Goal: Task Accomplishment & Management: Complete application form

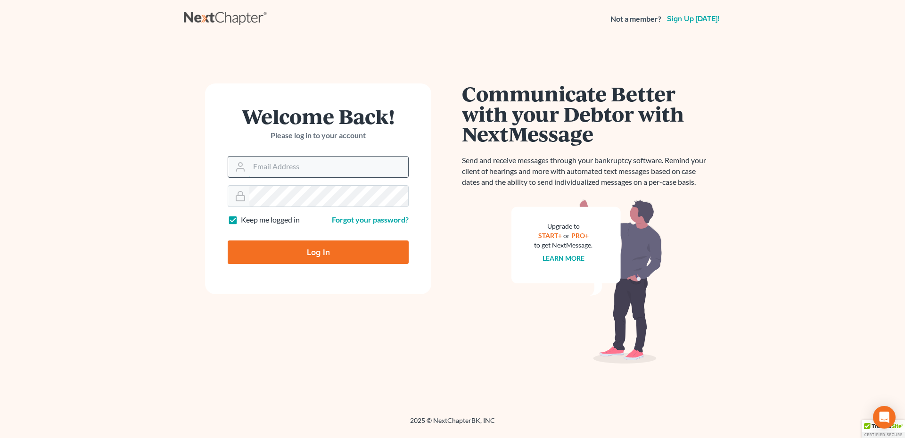
click at [313, 165] on input "Email Address" at bounding box center [328, 167] width 159 height 21
type input "[PERSON_NAME][EMAIL_ADDRESS][DOMAIN_NAME]"
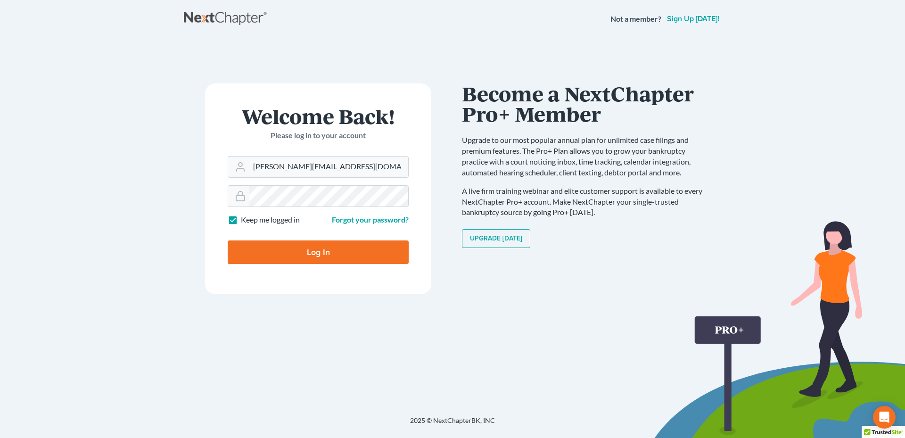
click at [276, 243] on input "Log In" at bounding box center [318, 252] width 181 height 24
type input "Thinking..."
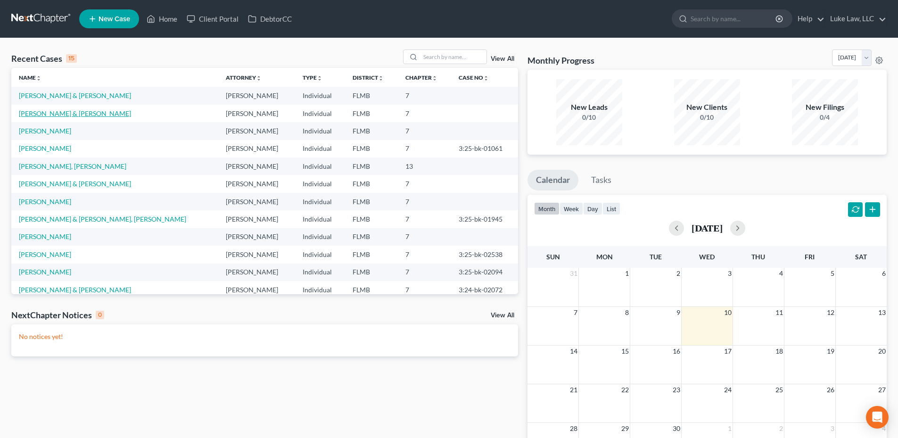
click at [68, 115] on link "[PERSON_NAME] & [PERSON_NAME]" at bounding box center [75, 113] width 112 height 8
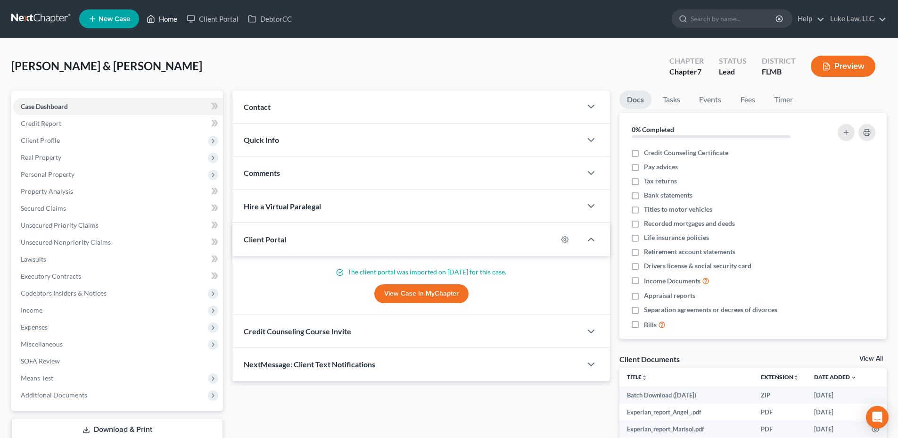
click at [169, 20] on link "Home" at bounding box center [162, 18] width 40 height 17
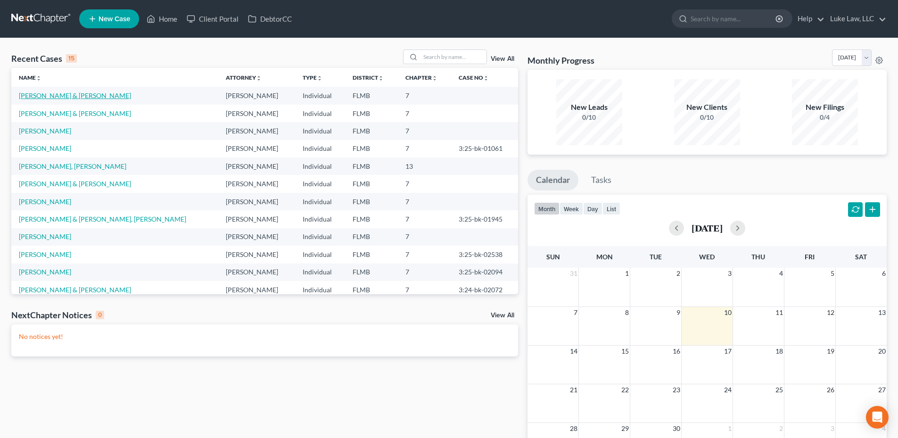
click at [77, 94] on link "[PERSON_NAME] & [PERSON_NAME]" at bounding box center [75, 95] width 112 height 8
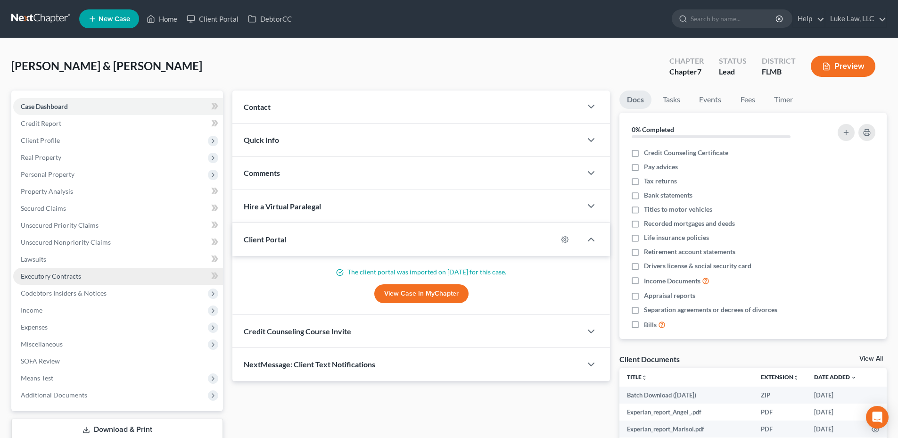
click at [64, 278] on span "Executory Contracts" at bounding box center [51, 276] width 60 height 8
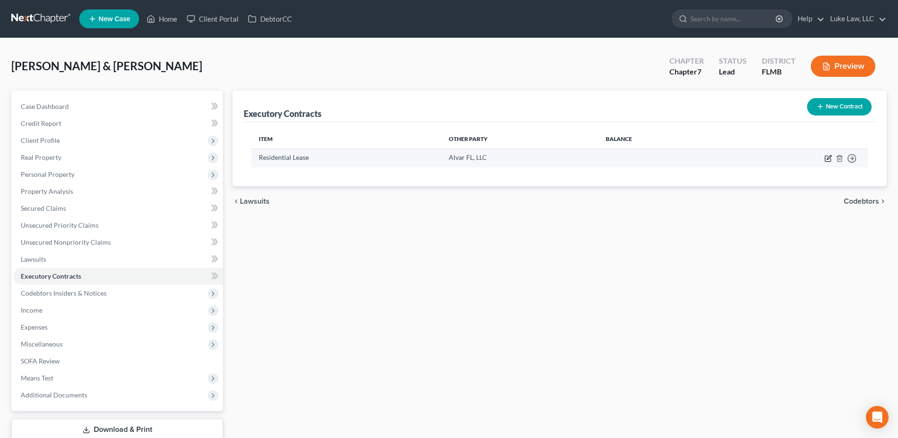
click at [826, 160] on icon "button" at bounding box center [828, 159] width 8 height 8
select select "3"
select select "28"
select select "2"
select select "0"
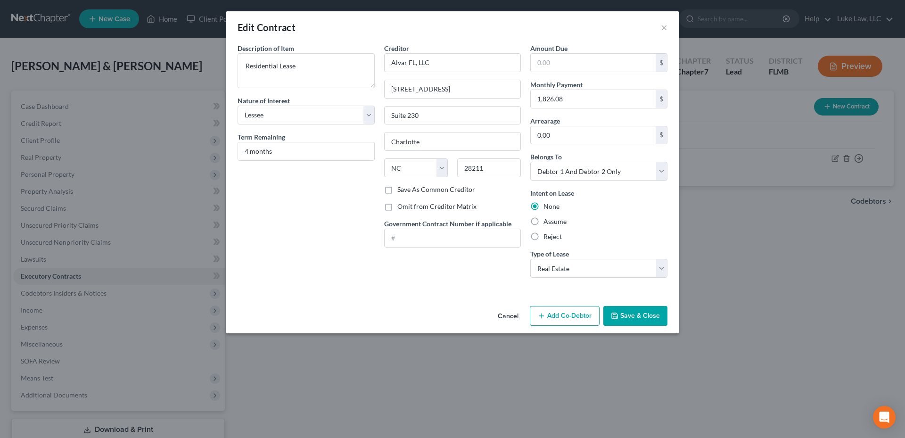
click at [635, 313] on button "Save & Close" at bounding box center [635, 316] width 64 height 20
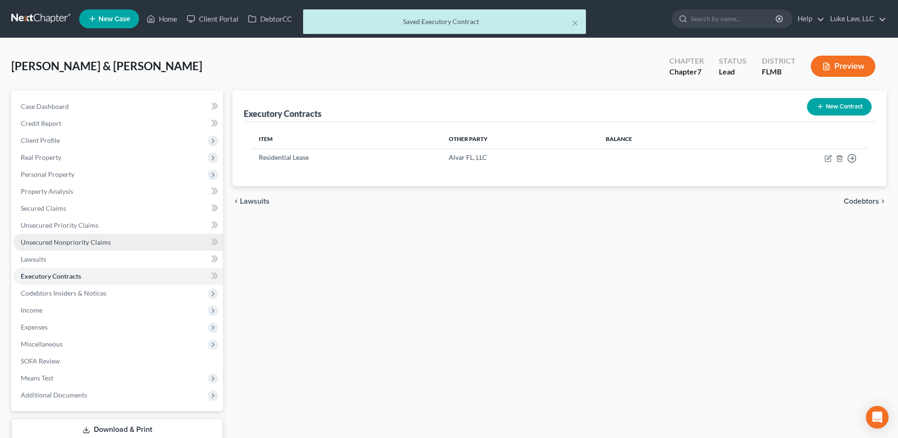
click at [74, 241] on span "Unsecured Nonpriority Claims" at bounding box center [66, 242] width 90 height 8
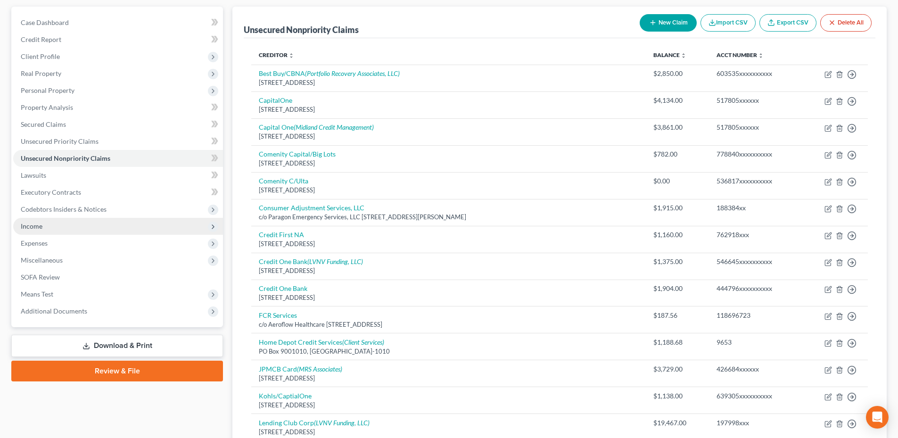
scroll to position [189, 0]
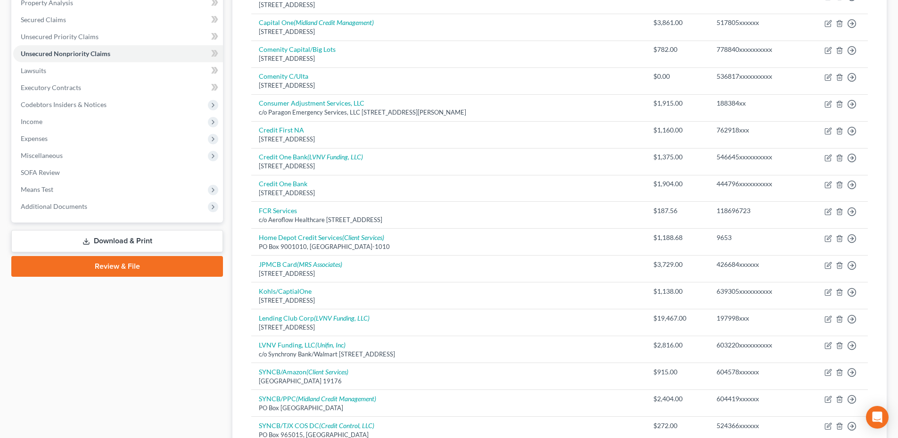
click at [128, 266] on link "Review & File" at bounding box center [117, 266] width 212 height 21
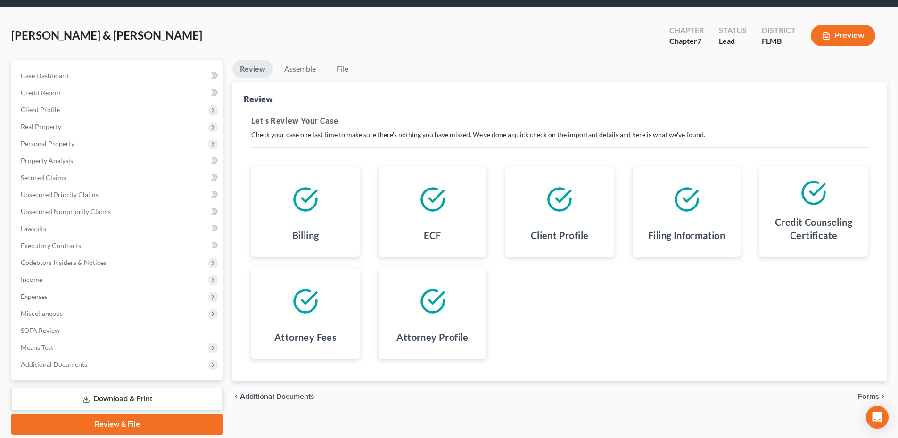
scroll to position [63, 0]
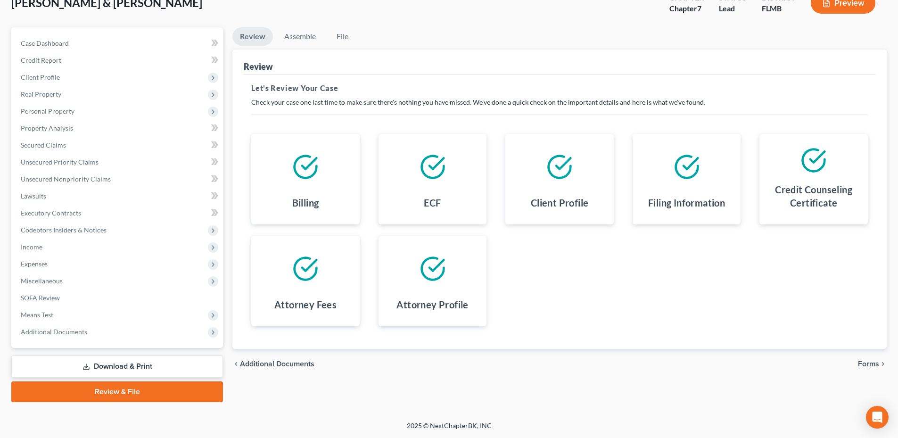
click at [870, 365] on span "Forms" at bounding box center [868, 364] width 21 height 8
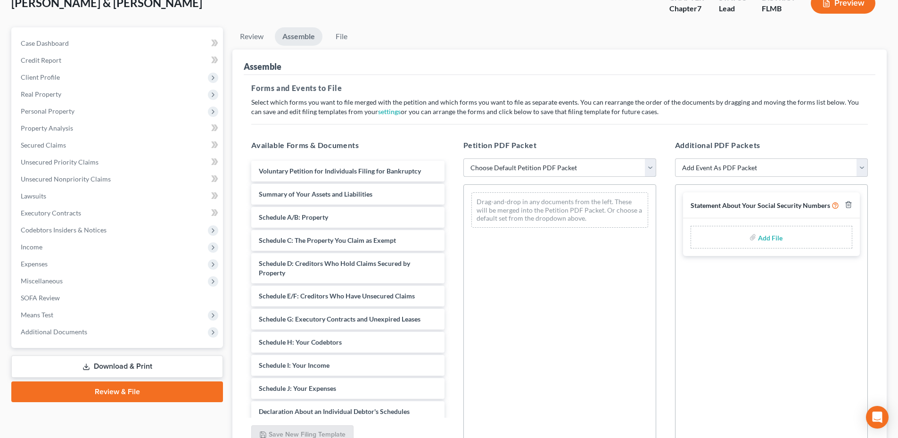
click at [560, 171] on select "Choose Default Petition PDF Packet Complete Bankruptcy Petition (all forms and …" at bounding box center [559, 167] width 193 height 19
select select "0"
click at [463, 158] on select "Choose Default Petition PDF Packet Complete Bankruptcy Petition (all forms and …" at bounding box center [559, 167] width 193 height 19
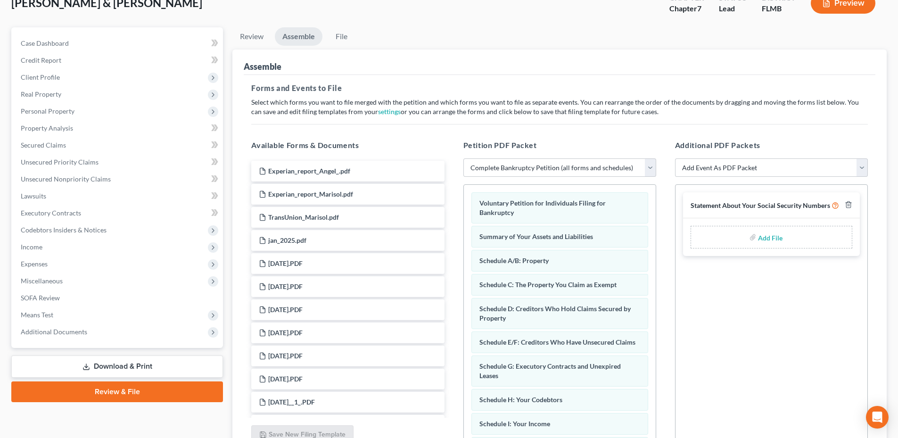
click at [767, 239] on input "file" at bounding box center [769, 237] width 23 height 17
type input "C:\fakepath\Statement of SSN.pdf"
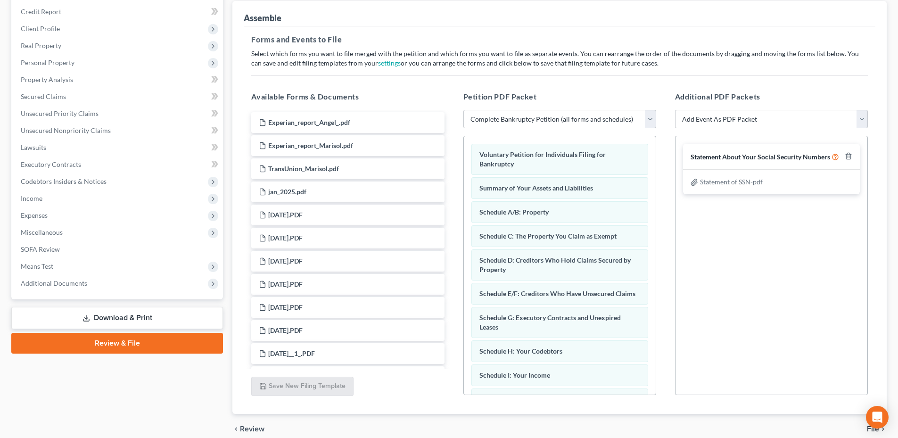
scroll to position [154, 0]
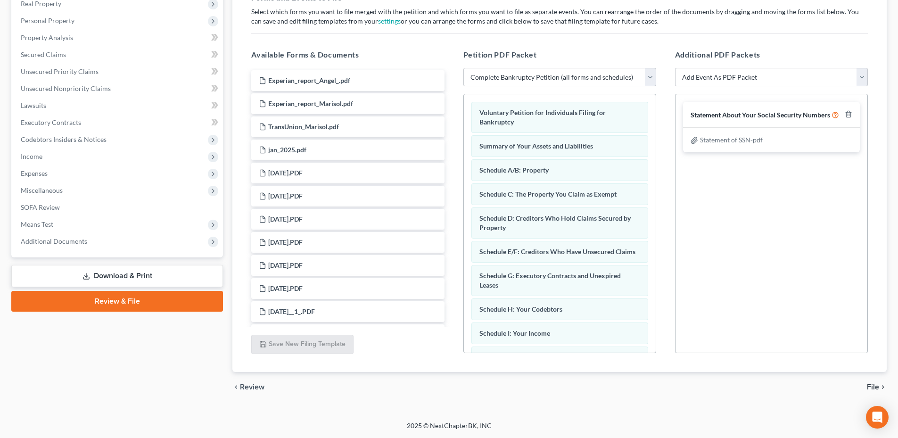
click at [876, 387] on span "File" at bounding box center [873, 387] width 12 height 8
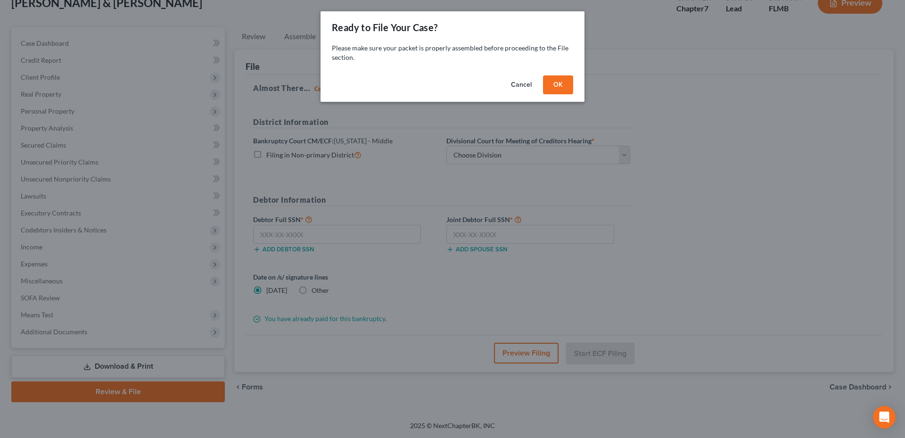
click at [559, 87] on button "OK" at bounding box center [558, 84] width 30 height 19
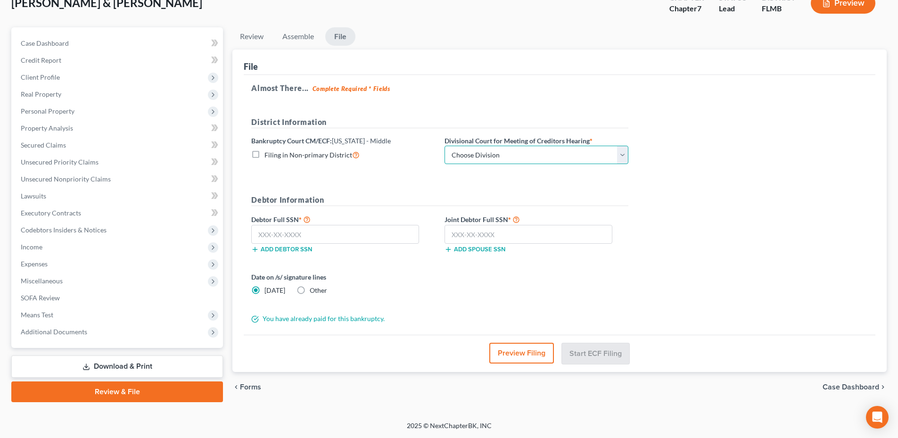
click at [626, 155] on select "Choose Division [GEOGRAPHIC_DATA][PERSON_NAME] [GEOGRAPHIC_DATA] [GEOGRAPHIC_DA…" at bounding box center [537, 155] width 184 height 19
select select "1"
click at [445, 146] on select "Choose Division [GEOGRAPHIC_DATA][PERSON_NAME] [GEOGRAPHIC_DATA] [GEOGRAPHIC_DA…" at bounding box center [537, 155] width 184 height 19
click at [289, 233] on input "text" at bounding box center [335, 234] width 168 height 19
type input "108-62-9391"
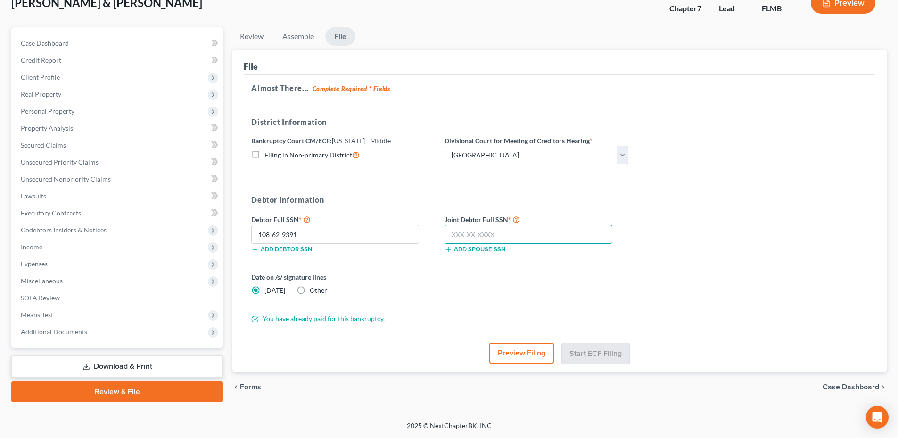
click at [462, 237] on input "text" at bounding box center [529, 234] width 168 height 19
type input "116-62-7789"
click at [618, 350] on button "Start ECF Filing" at bounding box center [595, 353] width 67 height 21
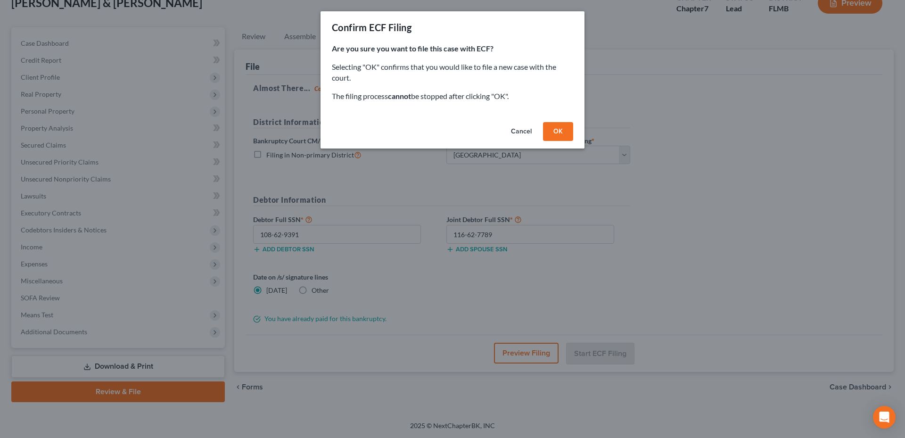
click at [560, 130] on button "OK" at bounding box center [558, 131] width 30 height 19
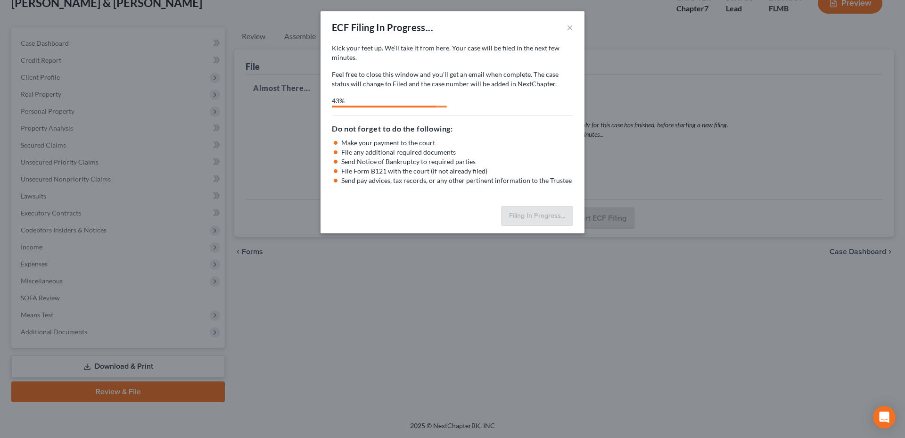
select select "1"
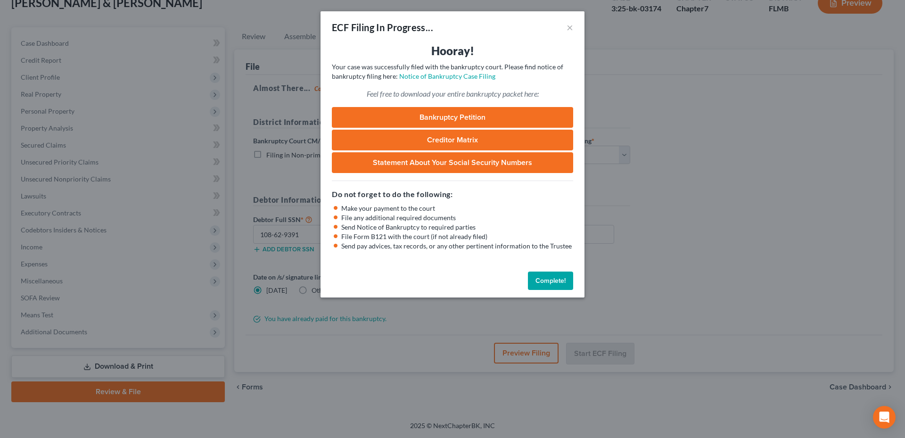
click at [535, 278] on button "Complete!" at bounding box center [550, 281] width 45 height 19
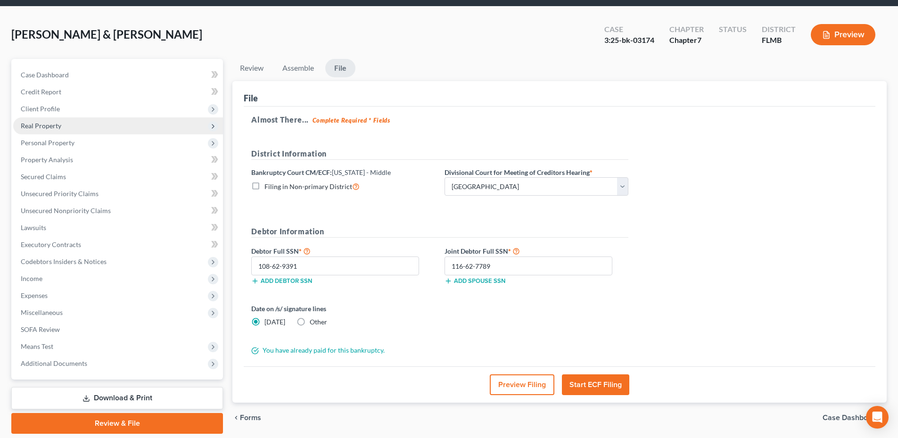
scroll to position [0, 0]
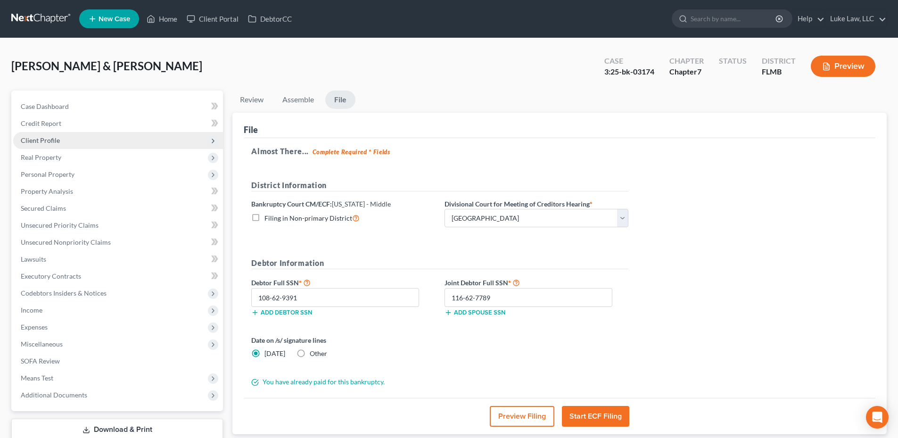
click at [59, 142] on span "Client Profile" at bounding box center [118, 140] width 210 height 17
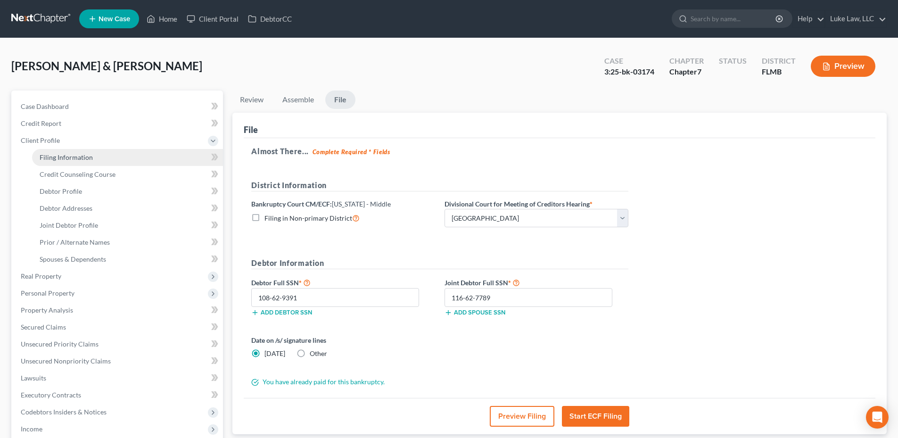
click at [72, 158] on span "Filing Information" at bounding box center [66, 157] width 53 height 8
select select "1"
select select "0"
select select "9"
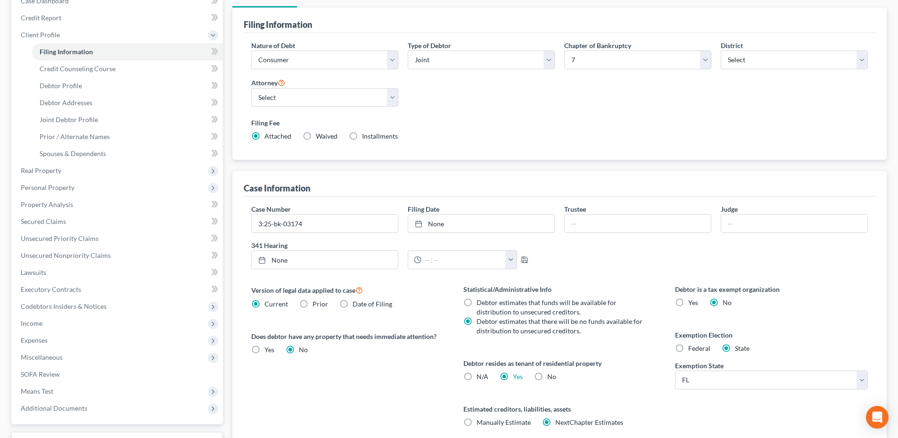
scroll to position [141, 0]
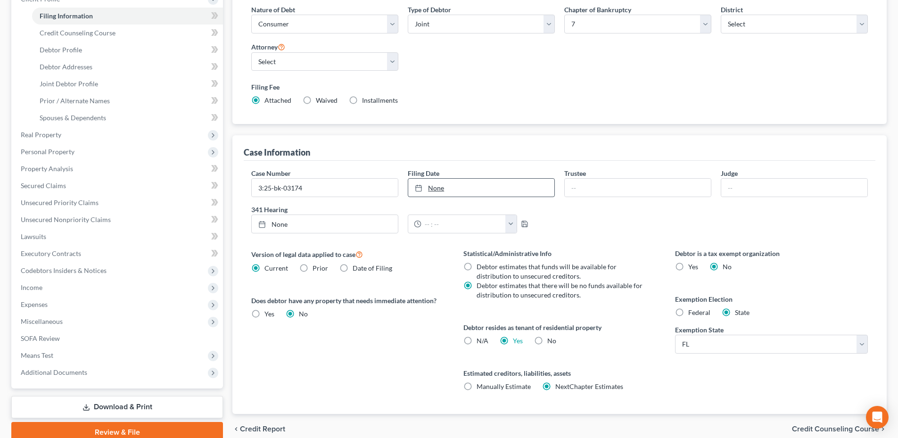
click at [437, 190] on link "None" at bounding box center [481, 188] width 146 height 18
type input "[DATE]"
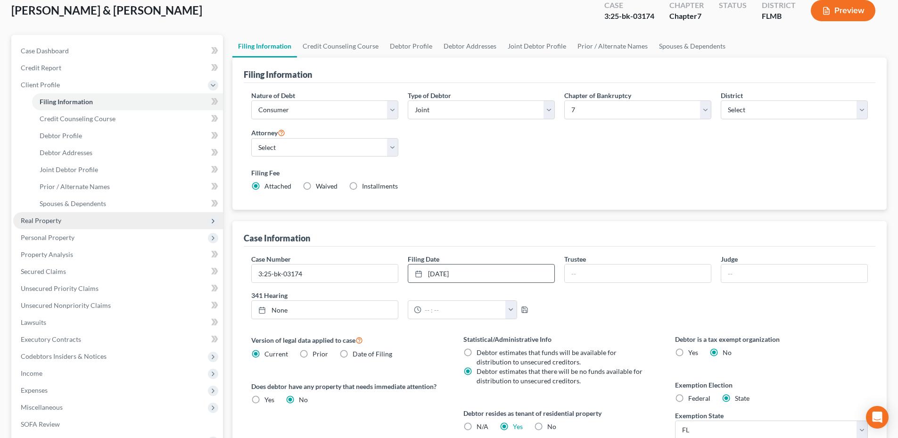
scroll to position [0, 0]
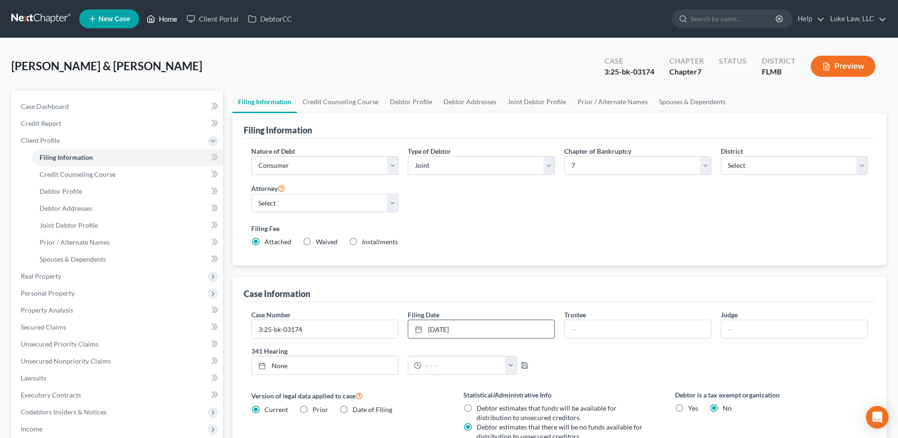
click at [162, 18] on link "Home" at bounding box center [162, 18] width 40 height 17
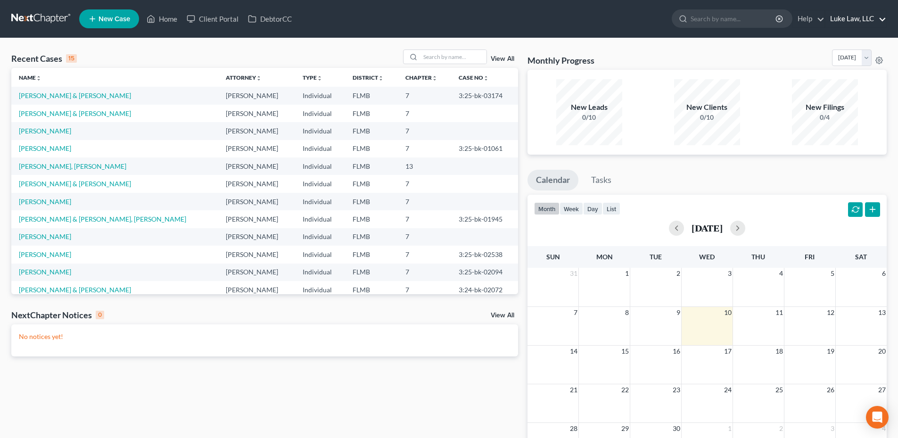
click at [858, 16] on link "Luke Law, LLC" at bounding box center [855, 18] width 61 height 17
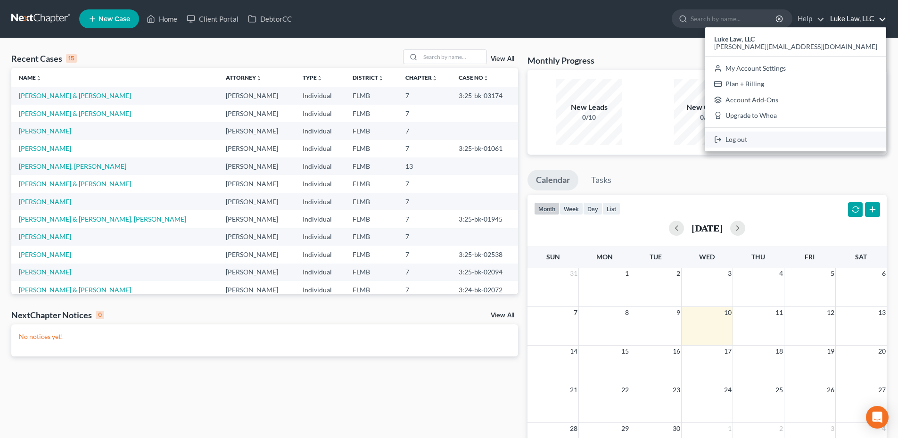
click at [828, 141] on link "Log out" at bounding box center [795, 140] width 181 height 16
